Goal: Navigation & Orientation: Find specific page/section

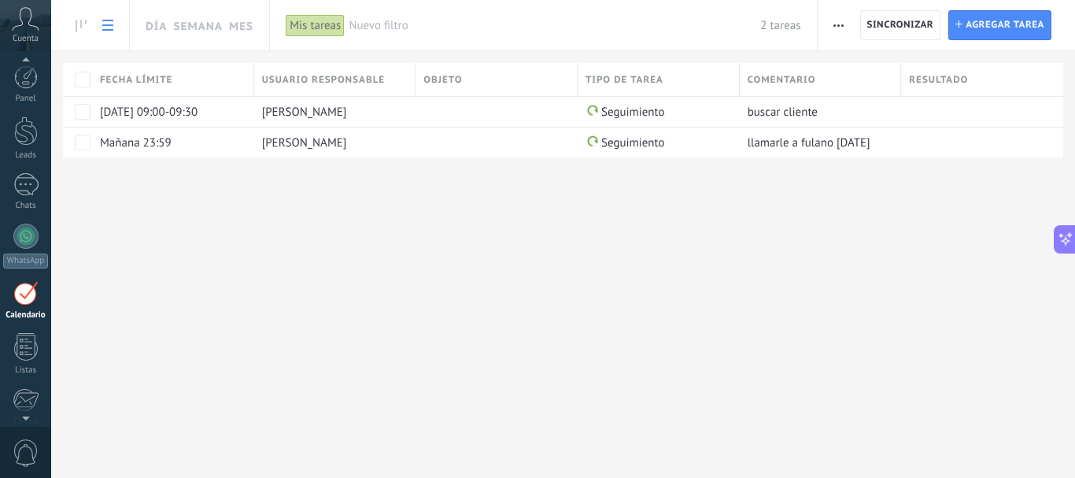
scroll to position [46, 0]
click at [24, 39] on span "Cuenta" at bounding box center [26, 39] width 26 height 10
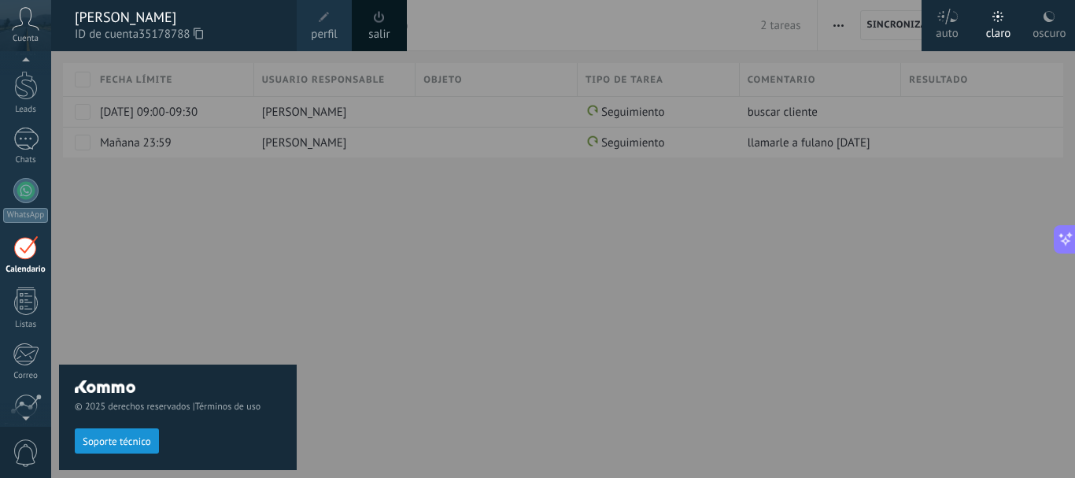
click at [386, 275] on div at bounding box center [588, 239] width 1075 height 478
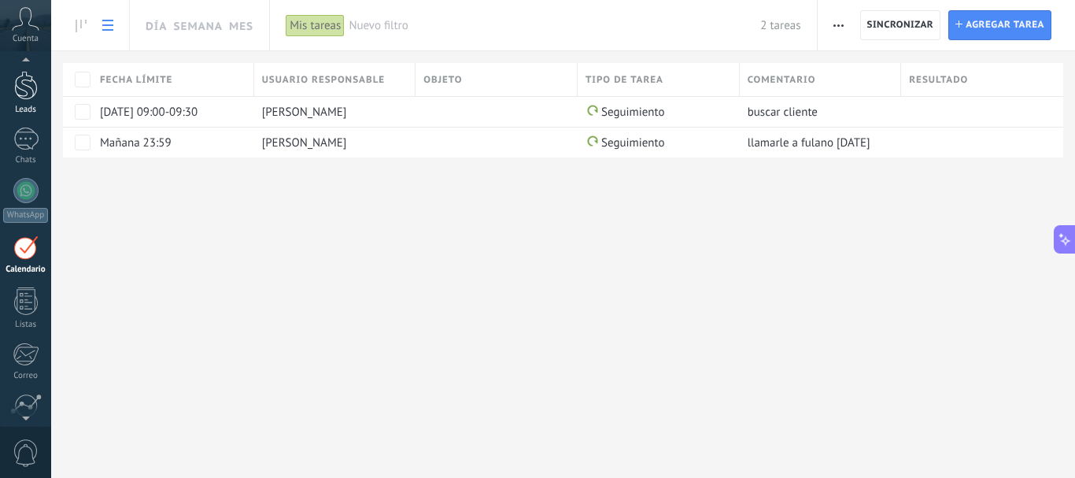
click at [35, 89] on div at bounding box center [26, 85] width 24 height 29
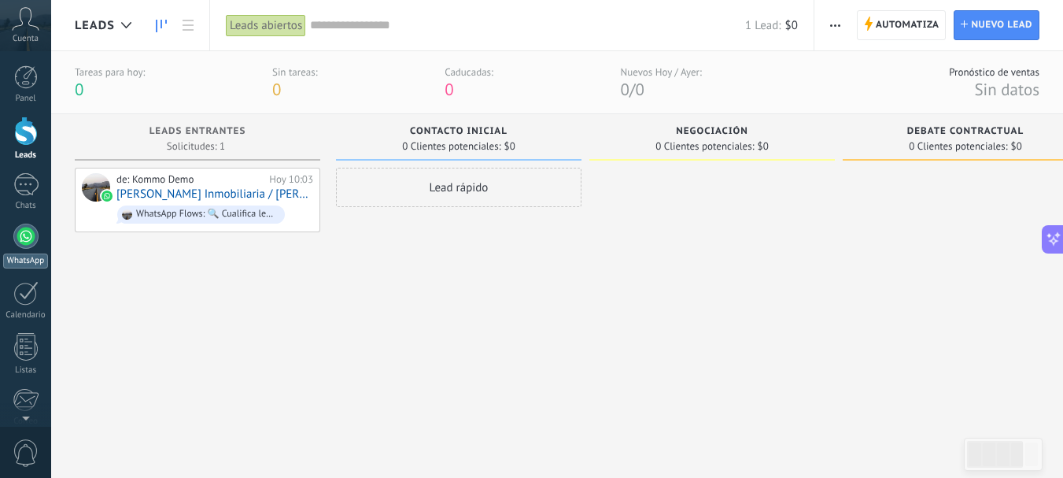
click at [24, 239] on div at bounding box center [25, 236] width 25 height 25
